Goal: Task Accomplishment & Management: Manage account settings

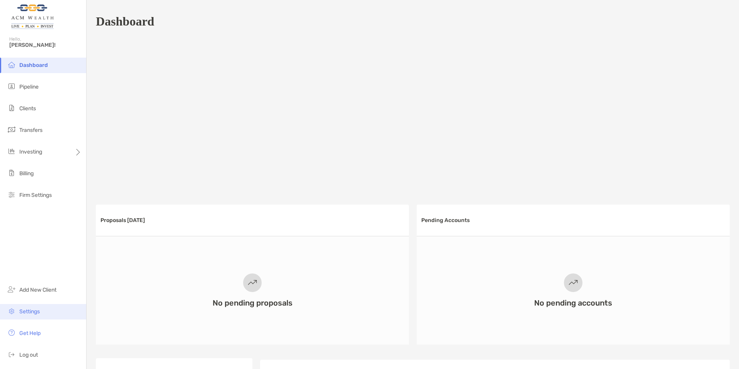
click at [28, 306] on li "Settings" at bounding box center [43, 311] width 86 height 15
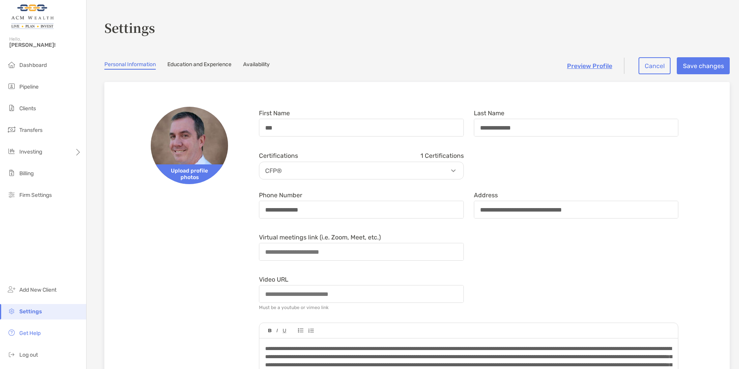
click at [257, 64] on link "Availability" at bounding box center [256, 65] width 27 height 9
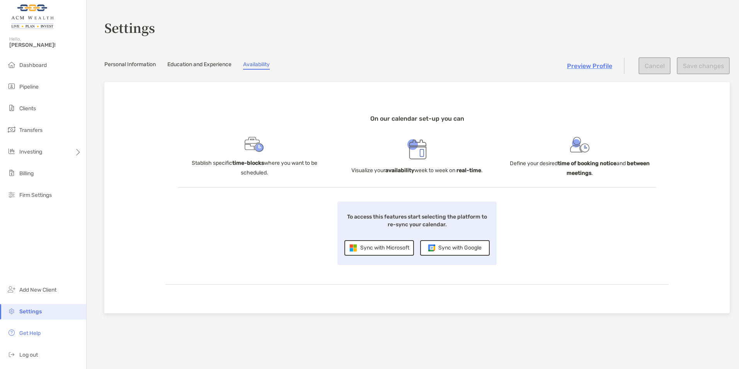
click at [146, 64] on link "Personal Information" at bounding box center [129, 65] width 51 height 9
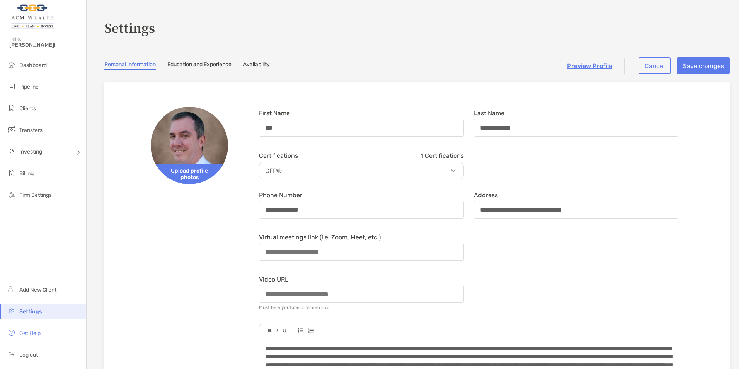
click at [265, 61] on link "Availability" at bounding box center [256, 65] width 27 height 9
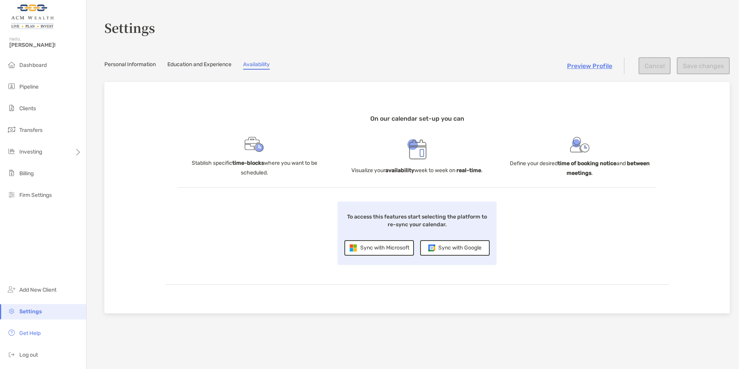
click at [377, 253] on div "Sync with Microsoft" at bounding box center [380, 247] width 70 height 15
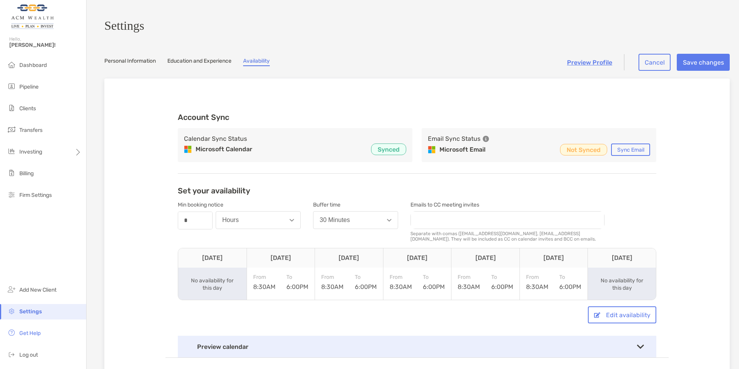
click at [287, 287] on div "To 6:00PM" at bounding box center [298, 282] width 22 height 17
click at [290, 290] on div "To 6:00PM" at bounding box center [298, 282] width 22 height 17
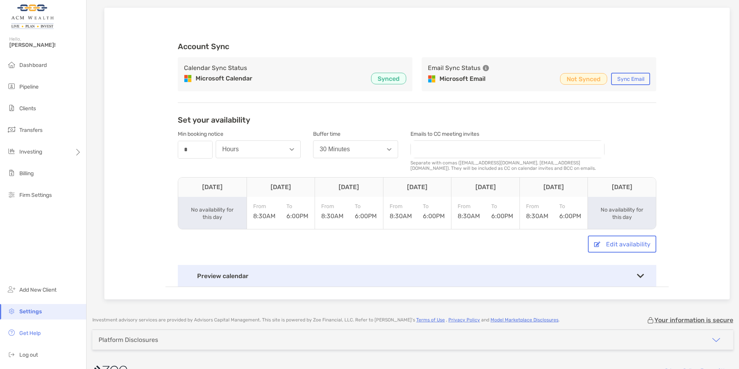
scroll to position [77, 0]
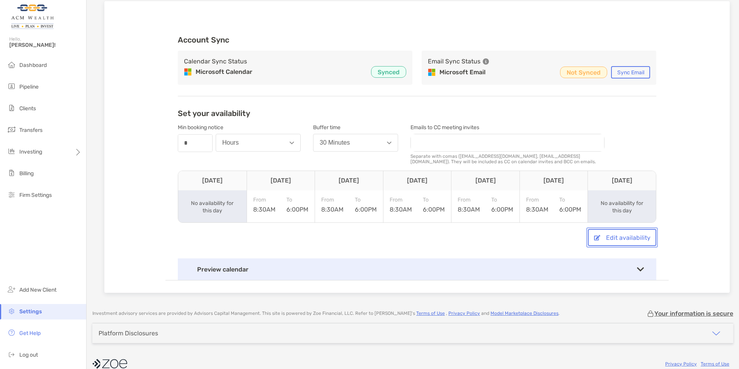
click at [605, 235] on button "Edit availability" at bounding box center [622, 237] width 68 height 17
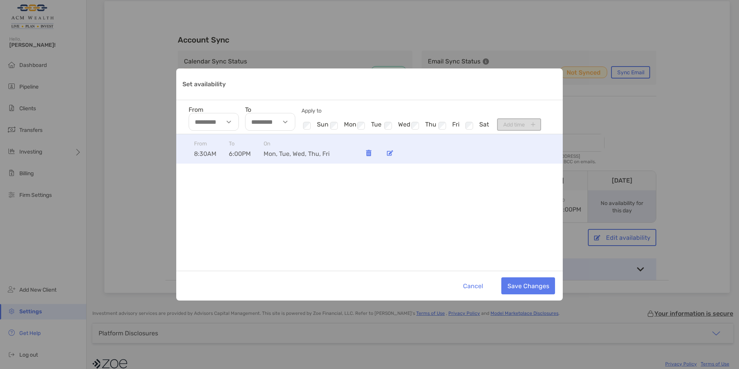
click at [241, 150] on div "To 6:00PM" at bounding box center [246, 148] width 35 height 17
click at [233, 152] on span "6:00PM" at bounding box center [246, 153] width 35 height 7
click at [391, 151] on img "Set availability" at bounding box center [390, 153] width 6 height 6
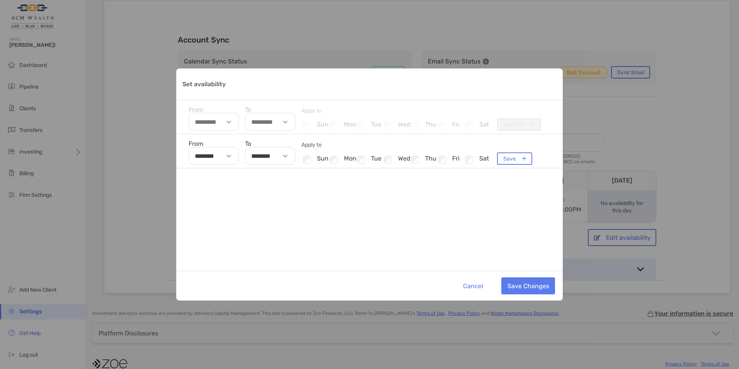
click at [259, 156] on input "********" at bounding box center [270, 156] width 50 height 18
click at [259, 188] on li "05" at bounding box center [257, 187] width 23 height 10
click at [283, 191] on li "30" at bounding box center [280, 193] width 23 height 10
type input "********"
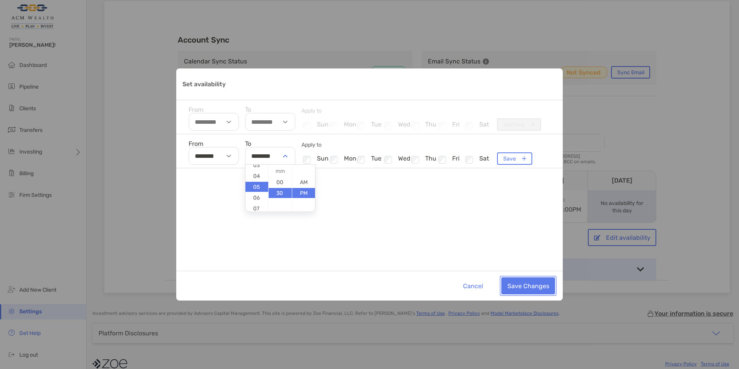
click at [515, 285] on button "Save Changes" at bounding box center [529, 285] width 54 height 17
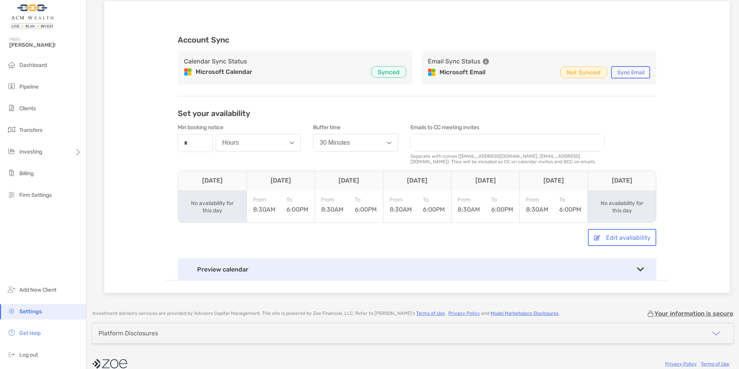
click at [292, 213] on div "To 6:00PM" at bounding box center [298, 204] width 22 height 17
click at [593, 244] on button "Edit availability" at bounding box center [622, 237] width 68 height 17
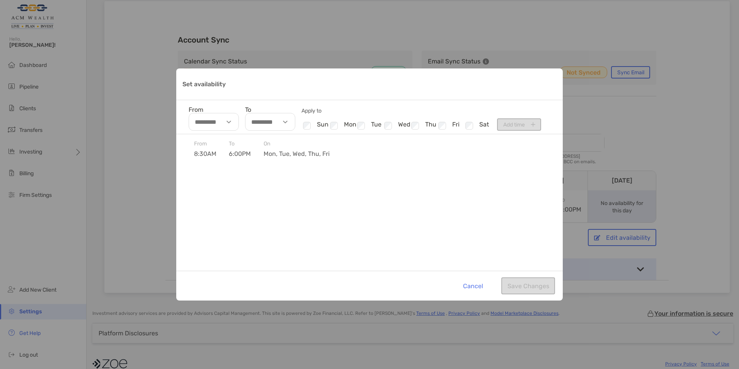
click at [229, 121] on img "Set availability" at bounding box center [229, 122] width 5 height 3
click at [202, 162] on li "08" at bounding box center [200, 162] width 23 height 10
click at [225, 155] on li "30" at bounding box center [223, 159] width 23 height 10
click at [244, 144] on li "AM" at bounding box center [247, 148] width 23 height 10
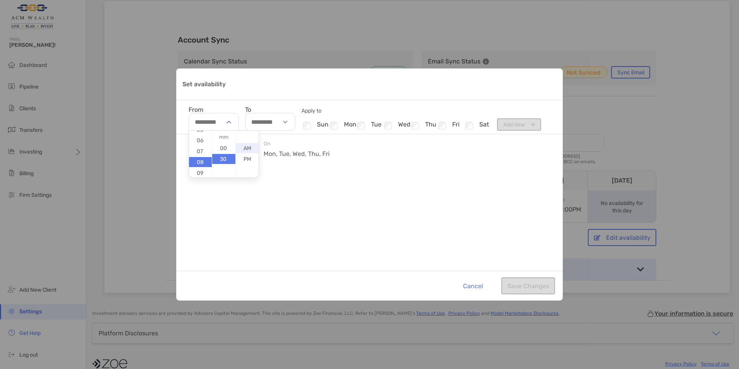
type input "********"
click at [270, 123] on input "To" at bounding box center [270, 122] width 50 height 18
click at [258, 161] on li "05" at bounding box center [257, 160] width 23 height 10
click at [279, 159] on li "30" at bounding box center [280, 159] width 23 height 10
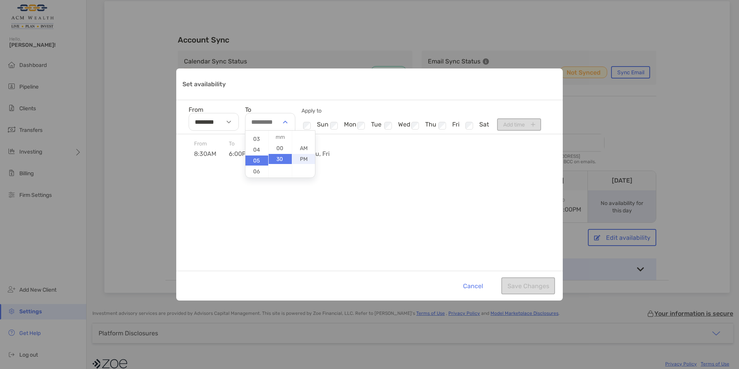
click at [302, 158] on li "PM" at bounding box center [303, 159] width 23 height 10
type input "********"
click at [517, 287] on div "Cancel Save Changes" at bounding box center [369, 286] width 387 height 30
click at [535, 124] on button "Add time" at bounding box center [519, 124] width 44 height 12
type input "**********"
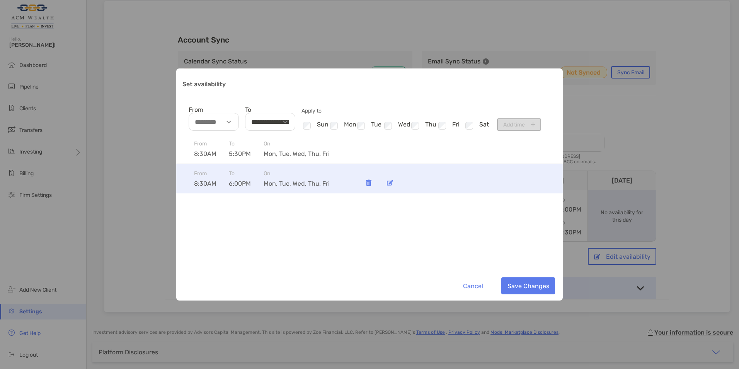
click at [368, 186] on img "Set availability" at bounding box center [368, 182] width 5 height 7
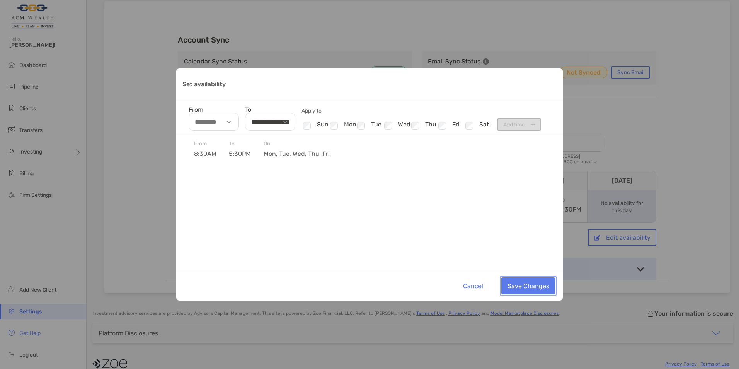
click at [525, 287] on button "Save Changes" at bounding box center [529, 285] width 54 height 17
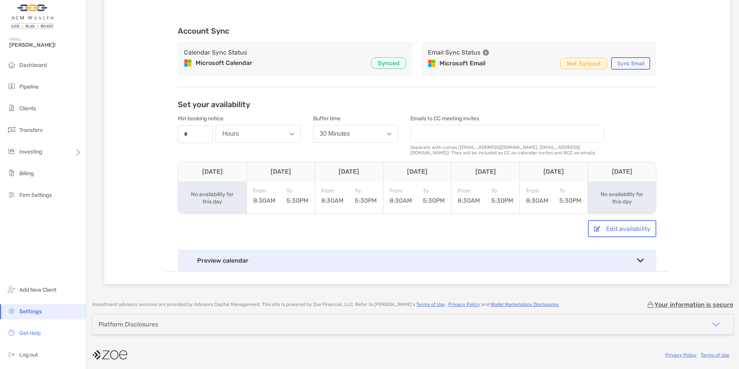
scroll to position [92, 0]
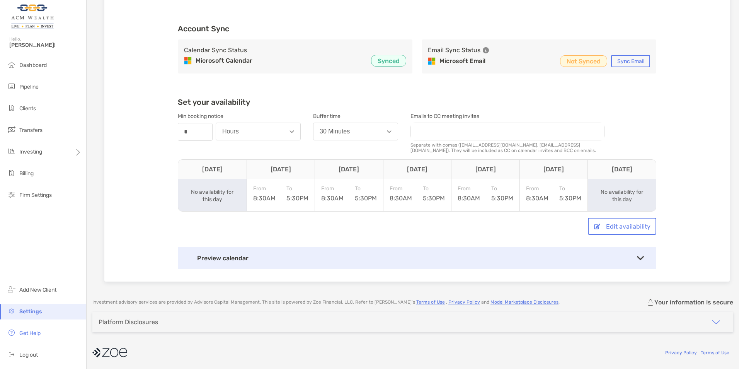
click at [237, 262] on div "Preview calendar" at bounding box center [417, 258] width 479 height 22
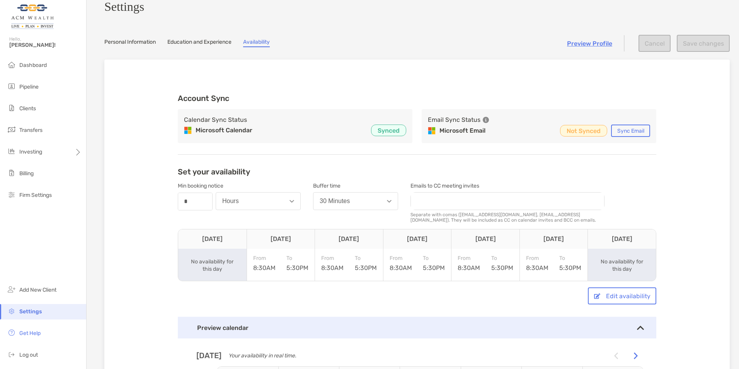
scroll to position [0, 0]
